Goal: Information Seeking & Learning: Check status

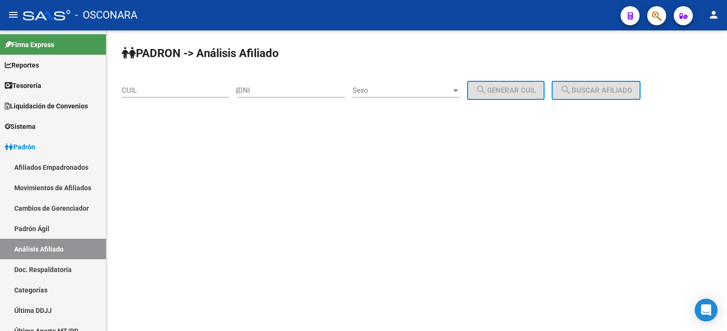
click at [197, 87] on input "CUIL" at bounding box center [175, 90] width 107 height 9
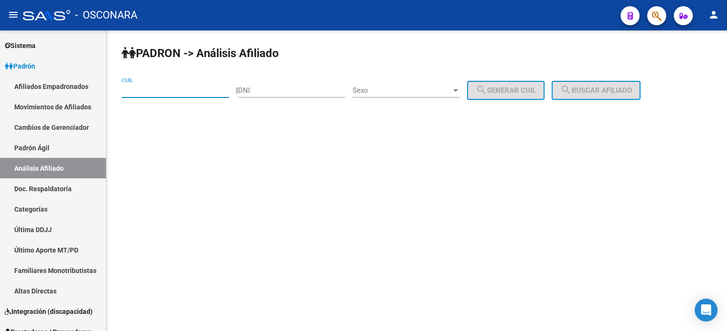
paste input "20-32669566-2"
click at [610, 88] on span "search Buscar afiliado" at bounding box center [596, 90] width 72 height 9
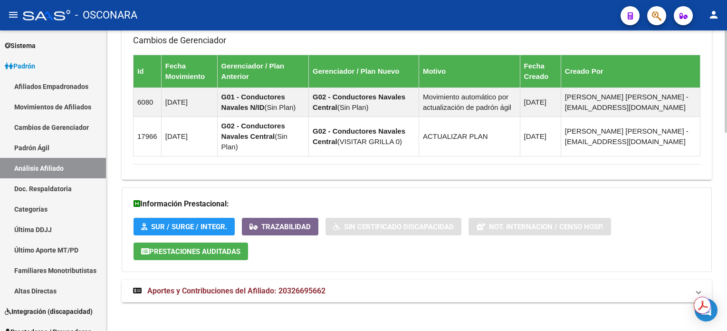
scroll to position [584, 0]
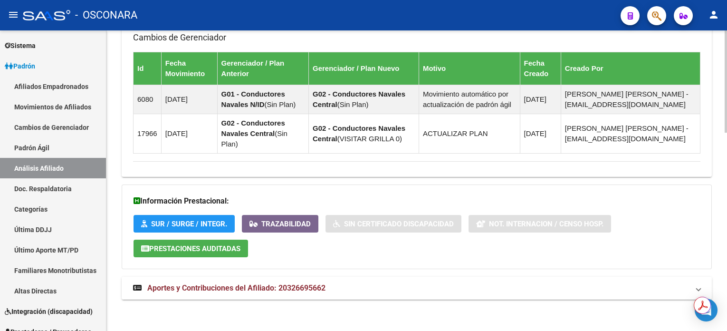
click at [306, 290] on strong "Aportes y Contribuciones del Afiliado: 20326695662" at bounding box center [229, 288] width 193 height 10
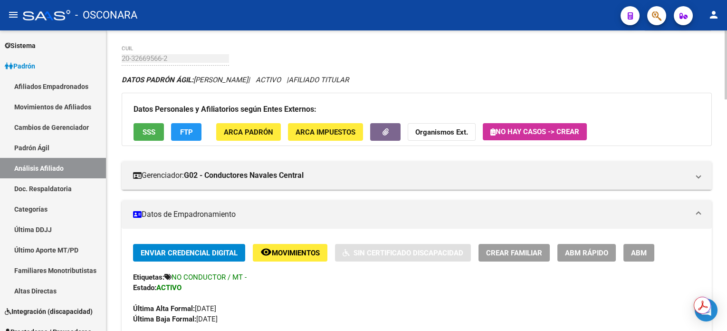
scroll to position [0, 0]
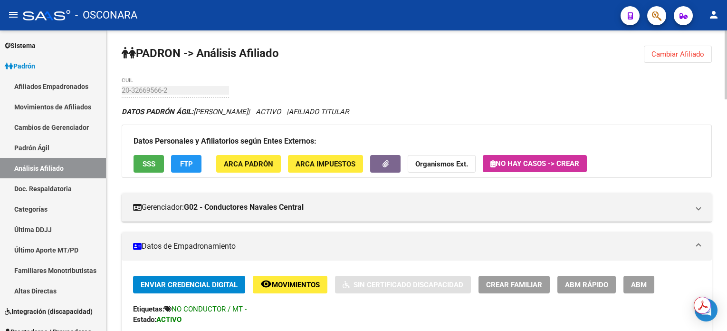
click at [681, 52] on span "Cambiar Afiliado" at bounding box center [678, 54] width 53 height 9
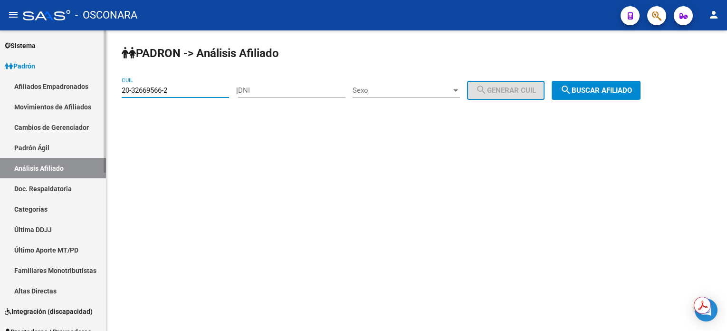
drag, startPoint x: 185, startPoint y: 93, endPoint x: 71, endPoint y: 101, distance: 114.8
click at [71, 101] on mat-sidenav-container "Firma Express Reportes Tablero de Control Ingresos Percibidos Análisis de todos…" at bounding box center [363, 180] width 727 height 300
paste input "7-44765048"
type input "27-44765048-2"
click at [614, 90] on span "search Buscar afiliado" at bounding box center [596, 90] width 72 height 9
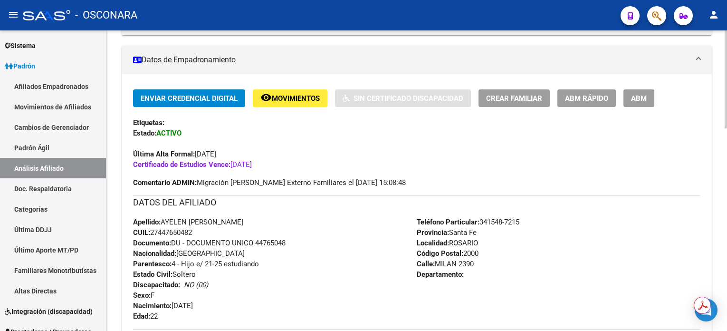
scroll to position [190, 0]
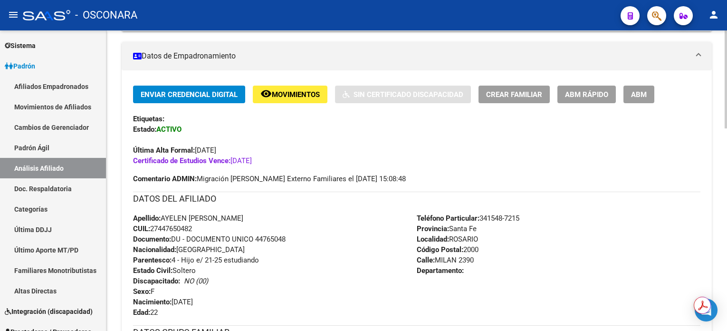
click at [642, 99] on button "ABM" at bounding box center [639, 95] width 31 height 18
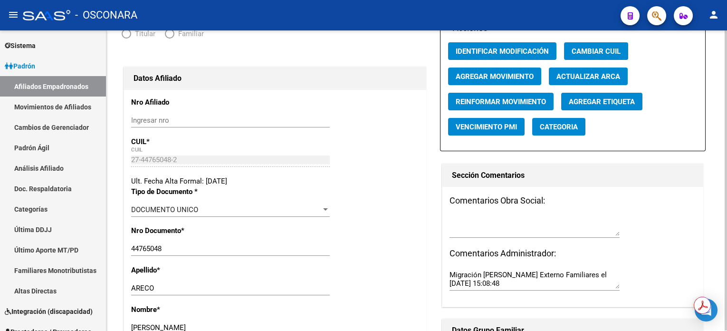
radio input "true"
type input "30-71012203-9"
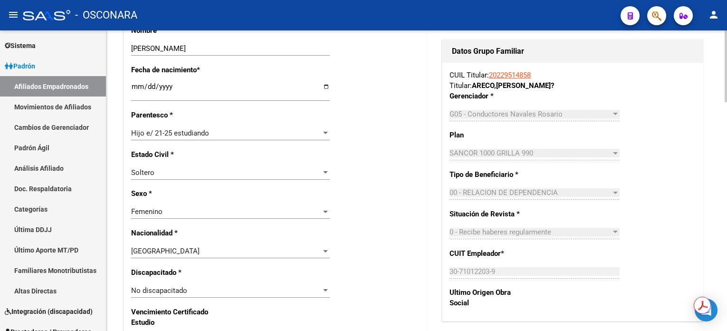
scroll to position [445, 0]
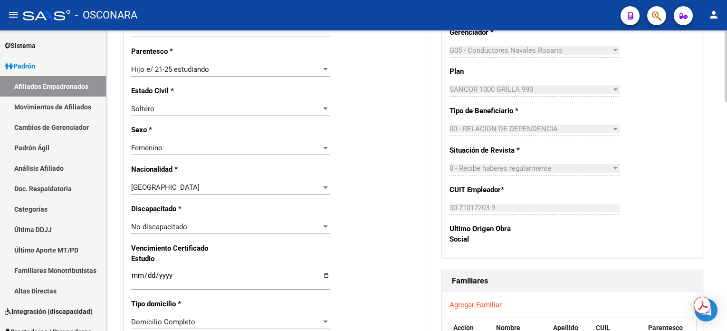
click at [169, 276] on input "[DATE]" at bounding box center [230, 278] width 199 height 15
type input "[DATE]"
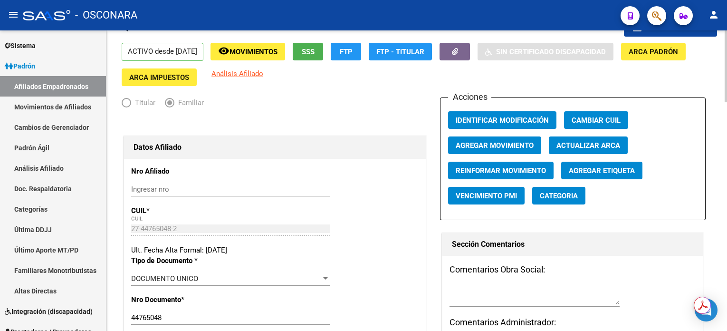
scroll to position [0, 0]
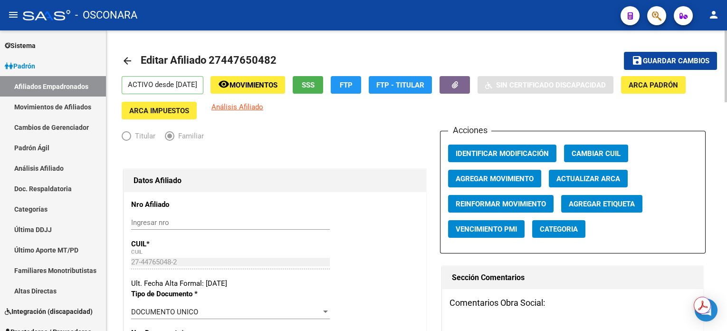
click at [688, 57] on span "Guardar cambios" at bounding box center [676, 61] width 67 height 9
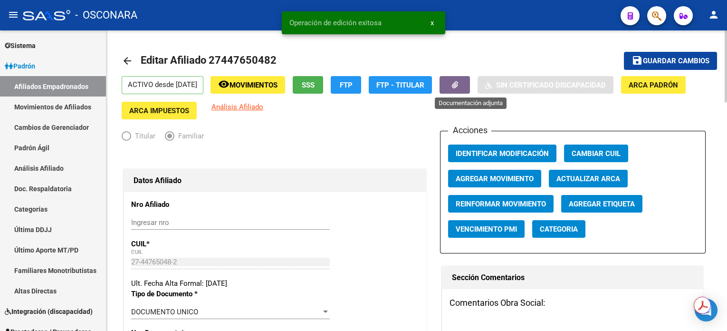
click at [470, 84] on button "button" at bounding box center [455, 85] width 30 height 18
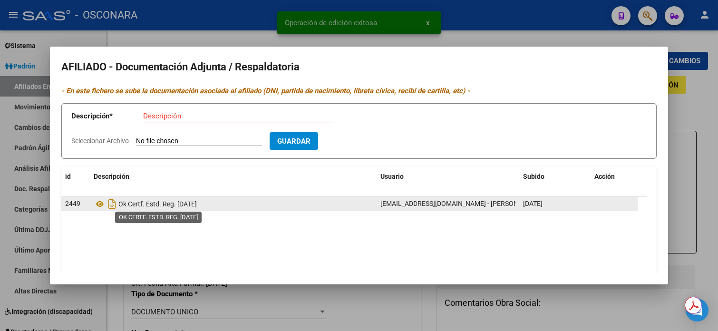
drag, startPoint x: 118, startPoint y: 202, endPoint x: 179, endPoint y: 208, distance: 60.6
click at [179, 208] on span "Ok Certf. Estd. Reg. [DATE]" at bounding box center [157, 204] width 78 height 8
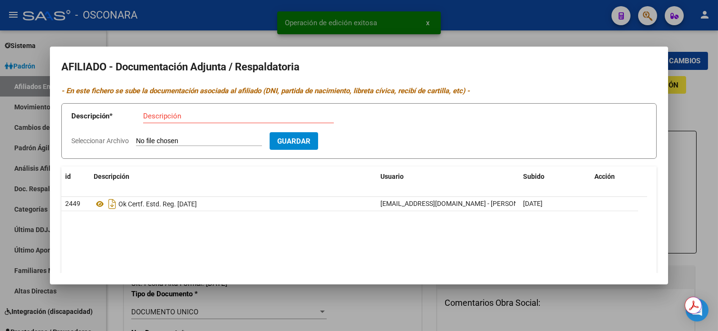
copy span "Ok Certf. Estd. Reg."
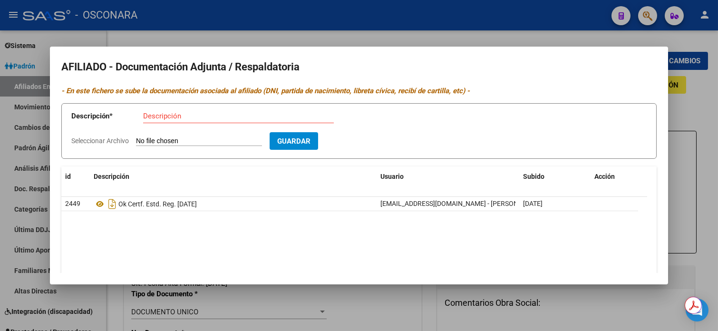
click at [194, 114] on input "Descripción" at bounding box center [238, 116] width 191 height 9
paste input "Ok Certf. Estd. Reg."
type input "Ok Certf. Estd. Reg. [DATE]"
type input "C:\fakepath\comprobante - 2025-08-20T144939.186.pdf"
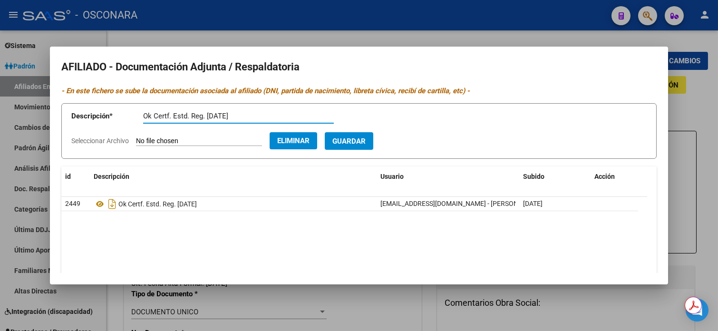
click at [363, 139] on span "Guardar" at bounding box center [348, 141] width 33 height 9
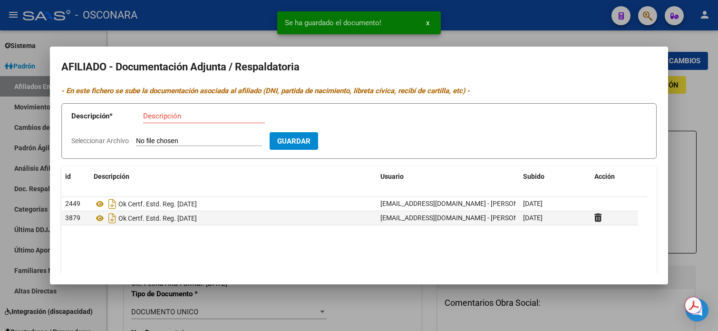
click at [692, 112] on div at bounding box center [359, 165] width 718 height 331
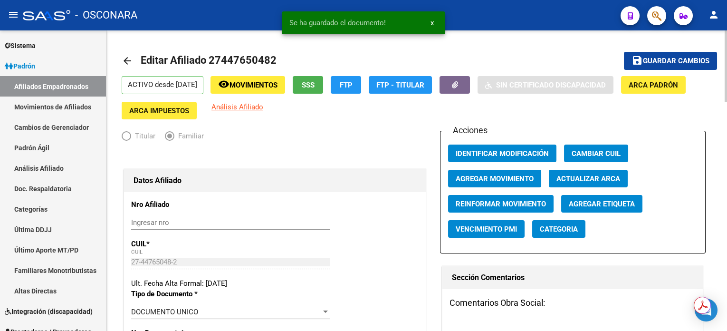
click at [231, 59] on span "Editar Afiliado 27447650482" at bounding box center [209, 60] width 136 height 12
click at [232, 59] on span "Editar Afiliado 27447650482" at bounding box center [209, 60] width 136 height 12
copy span "27447650482"
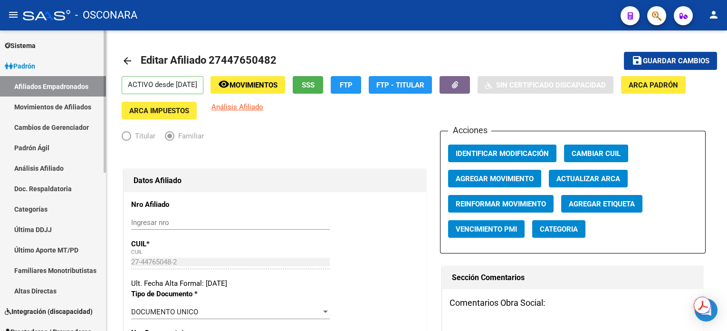
click at [61, 166] on link "Análisis Afiliado" at bounding box center [53, 168] width 106 height 20
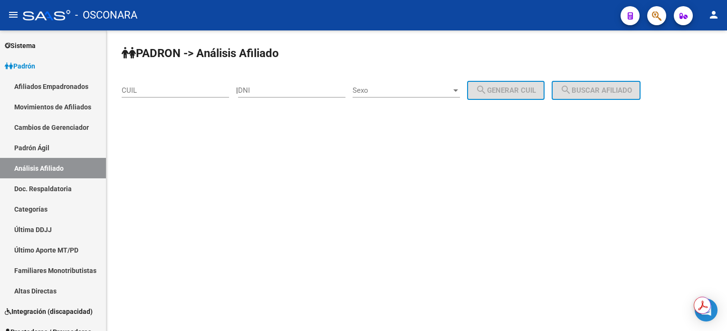
click at [224, 78] on div "CUIL" at bounding box center [175, 87] width 107 height 20
paste input "27-44765048-2"
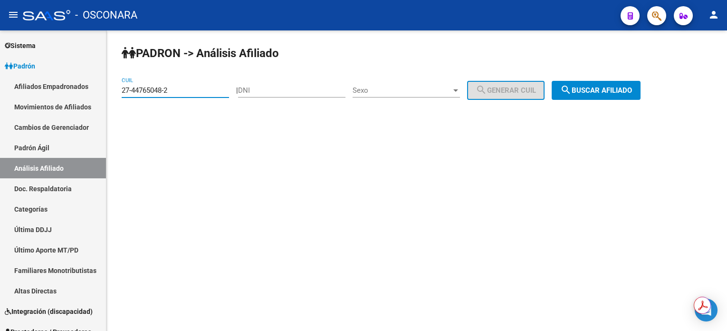
click at [608, 96] on button "search Buscar afiliado" at bounding box center [596, 90] width 89 height 19
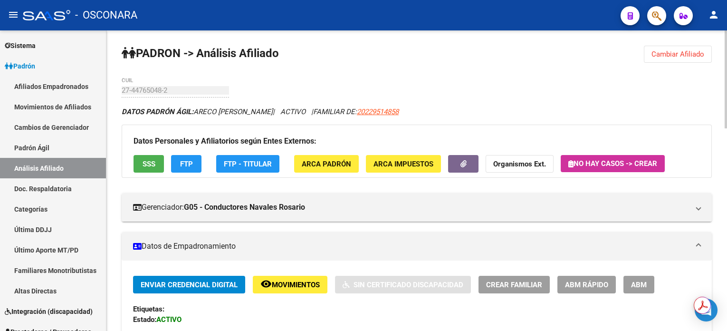
click at [672, 51] on span "Cambiar Afiliado" at bounding box center [678, 54] width 53 height 9
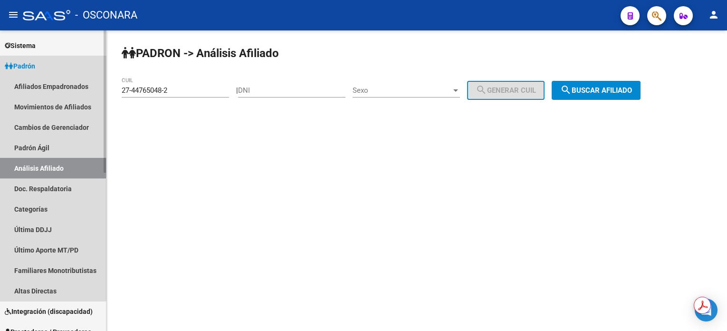
click at [44, 161] on link "Análisis Afiliado" at bounding box center [53, 168] width 106 height 20
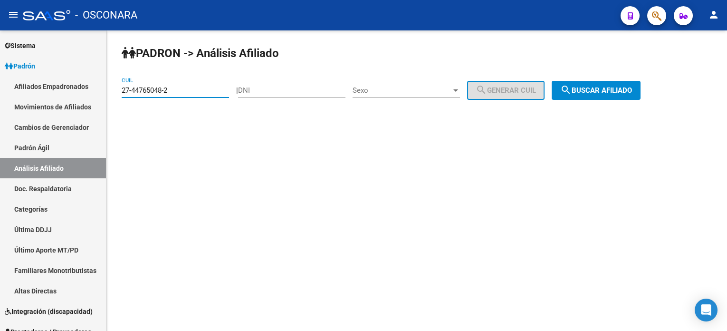
click at [180, 93] on input "27-44765048-2" at bounding box center [175, 90] width 107 height 9
paste input "0-27498569-1"
click at [600, 87] on span "search Buscar afiliado" at bounding box center [596, 90] width 72 height 9
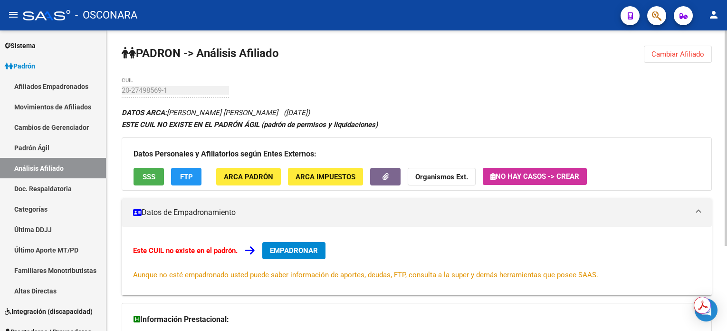
scroll to position [119, 0]
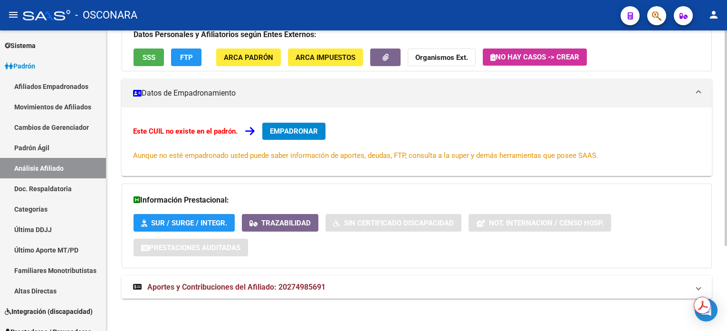
click at [342, 283] on mat-panel-title "Aportes y Contribuciones del Afiliado: 20274985691" at bounding box center [411, 287] width 556 height 10
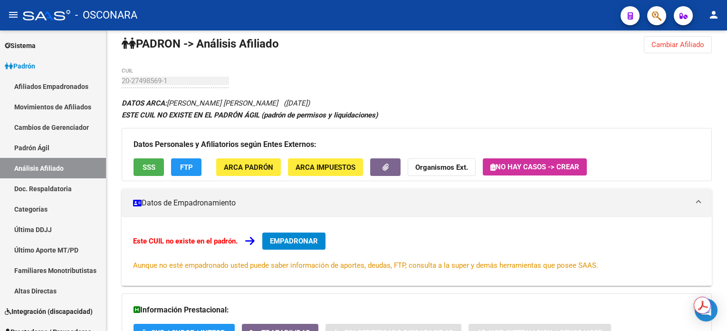
scroll to position [0, 0]
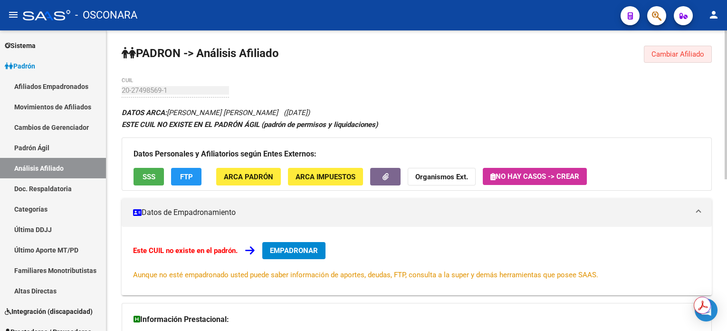
click at [680, 52] on span "Cambiar Afiliado" at bounding box center [678, 54] width 53 height 9
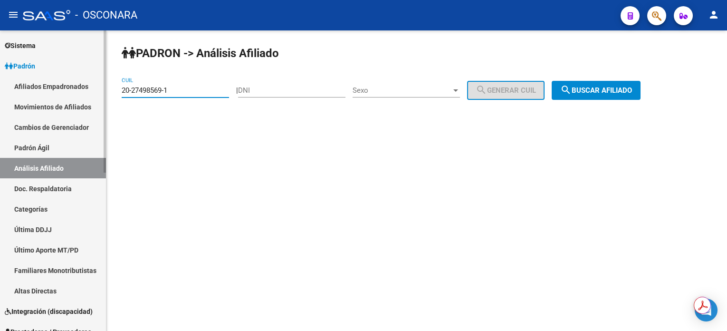
drag, startPoint x: 196, startPoint y: 90, endPoint x: 76, endPoint y: 90, distance: 120.3
click at [77, 90] on mat-sidenav-container "Firma Express Reportes Tablero de Control Ingresos Percibidos Análisis de todos…" at bounding box center [363, 180] width 727 height 300
type input "27-31508966-8"
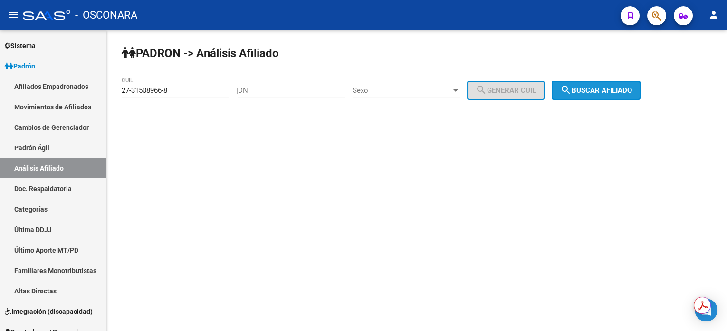
click at [632, 87] on span "search Buscar afiliado" at bounding box center [596, 90] width 72 height 9
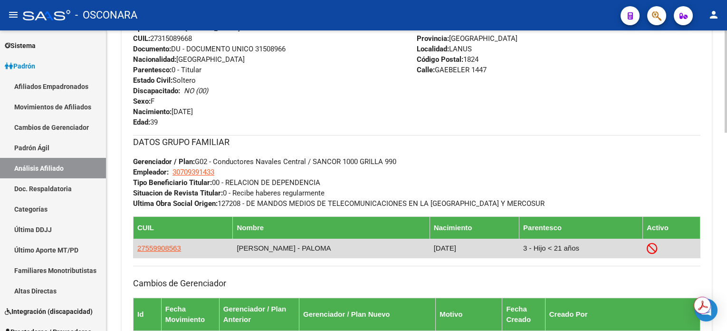
scroll to position [587, 0]
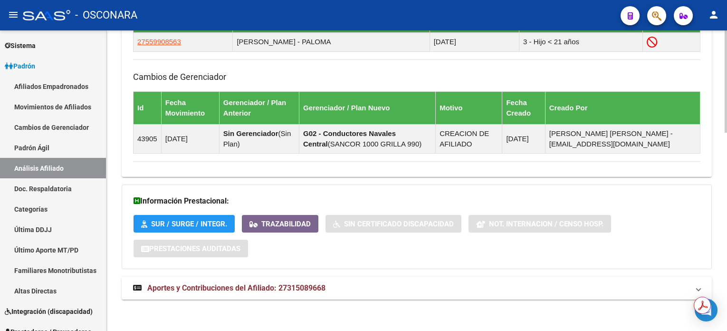
click at [310, 279] on mat-expansion-panel-header "Aportes y Contribuciones del Afiliado: 27315089668" at bounding box center [417, 288] width 590 height 23
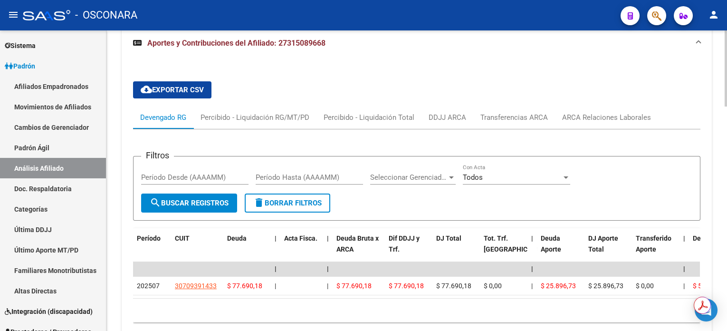
scroll to position [890, 0]
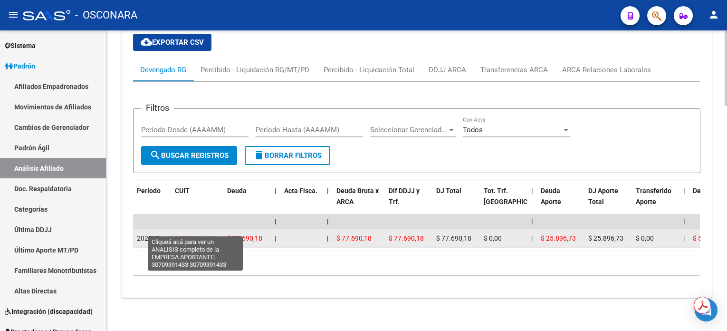
click at [200, 234] on span "30709391433" at bounding box center [196, 238] width 42 height 8
type textarea "30709391433"
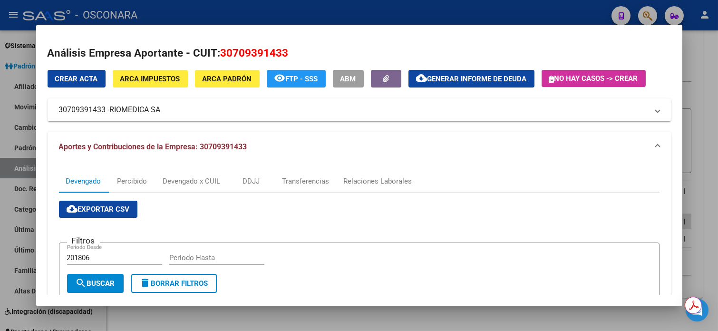
click at [675, 71] on mat-dialog-content "Análisis Empresa Aportante - CUIT: 30709391433 Crear Acta ARCA Impuestos ARCA […" at bounding box center [359, 165] width 646 height 259
click at [706, 71] on div at bounding box center [359, 165] width 718 height 331
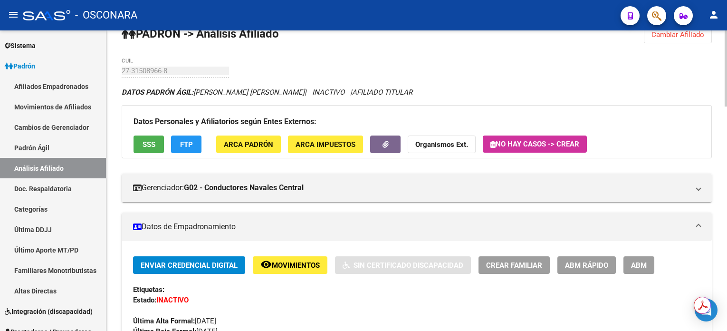
scroll to position [2, 0]
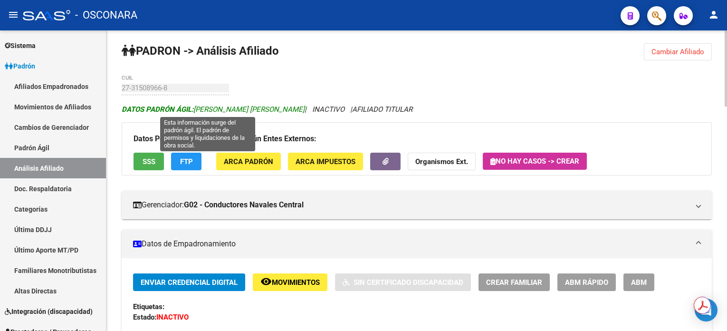
drag, startPoint x: 195, startPoint y: 106, endPoint x: 291, endPoint y: 108, distance: 96.0
click at [291, 108] on span "DATOS [PERSON_NAME] ÁGIL: [PERSON_NAME] [PERSON_NAME]" at bounding box center [213, 109] width 183 height 9
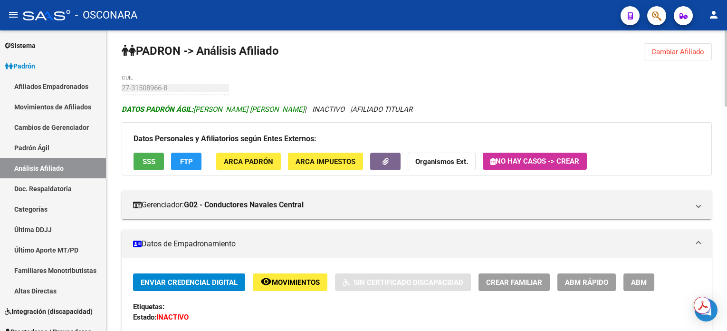
copy span "[PERSON_NAME] [PERSON_NAME]"
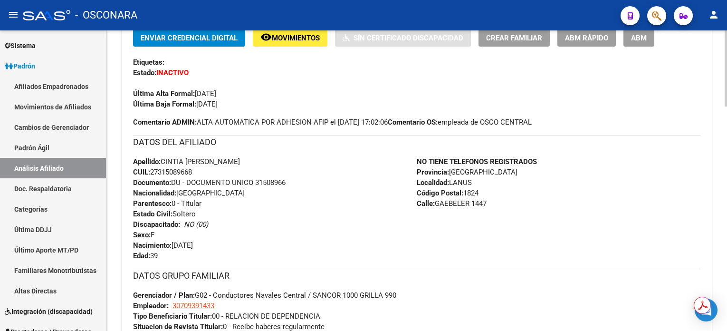
scroll to position [256, 0]
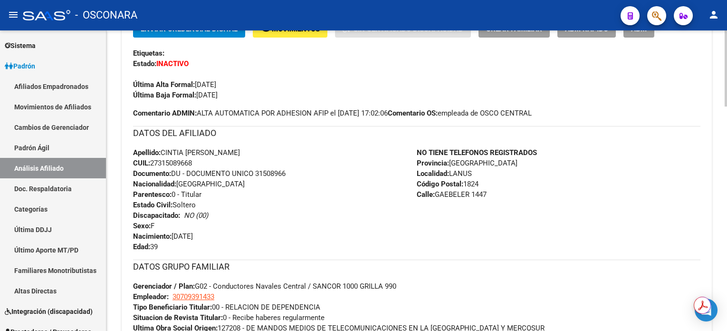
click at [167, 162] on span "CUIL: 27315089668" at bounding box center [162, 163] width 59 height 9
copy span "27315089668"
drag, startPoint x: 167, startPoint y: 163, endPoint x: 198, endPoint y: 20, distance: 145.6
click at [167, 162] on span "CUIL: 27315089668" at bounding box center [162, 163] width 59 height 9
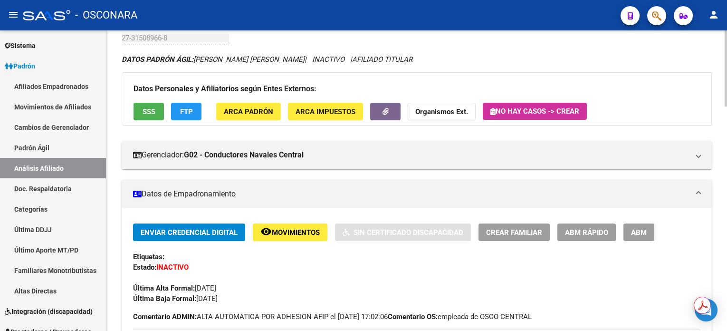
scroll to position [0, 0]
